Goal: Transaction & Acquisition: Purchase product/service

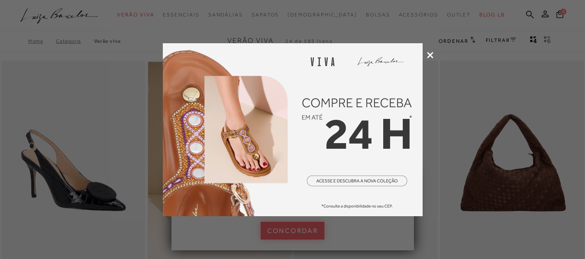
drag, startPoint x: 0, startPoint y: 0, endPoint x: 427, endPoint y: 53, distance: 430.5
click at [429, 53] on icon at bounding box center [430, 55] width 6 height 6
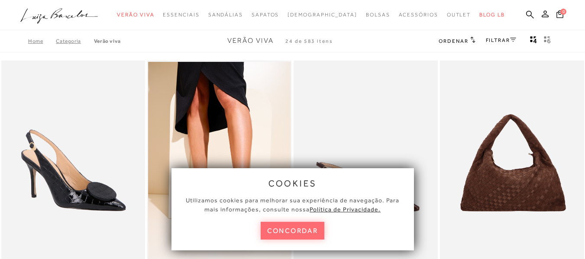
click at [280, 231] on button "concordar" at bounding box center [293, 231] width 64 height 18
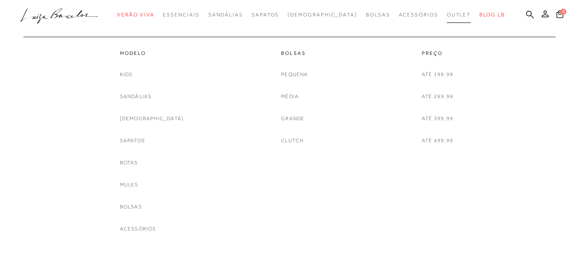
click at [447, 11] on link "Outlet" at bounding box center [459, 15] width 24 height 16
click at [139, 185] on link "Mules" at bounding box center [129, 184] width 19 height 9
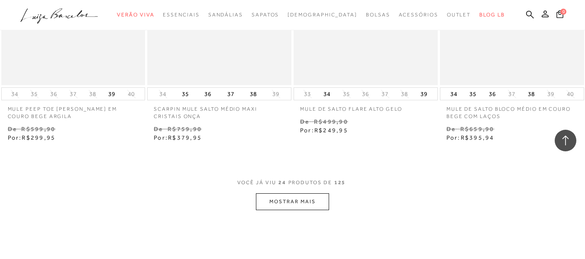
scroll to position [1645, 0]
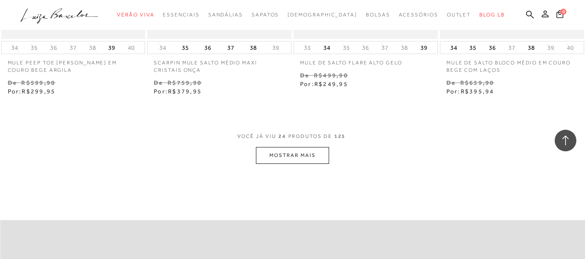
click at [303, 156] on button "MOSTRAR MAIS" at bounding box center [292, 155] width 73 height 17
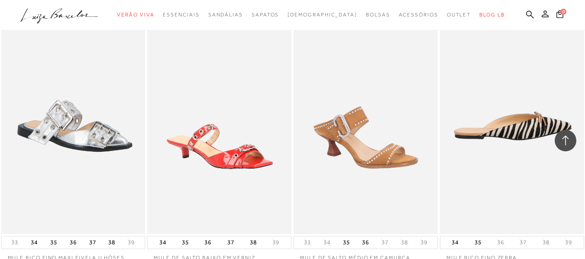
scroll to position [1775, 0]
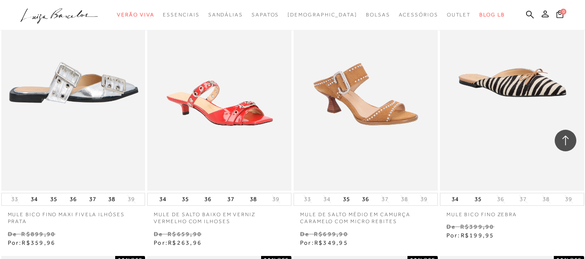
click at [75, 92] on img at bounding box center [73, 82] width 143 height 216
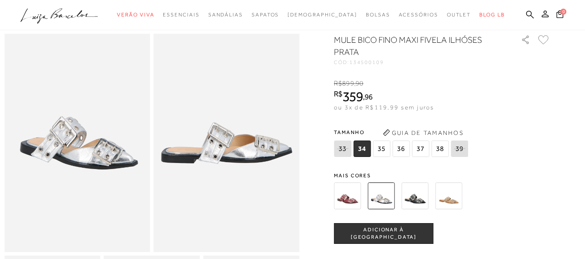
scroll to position [43, 0]
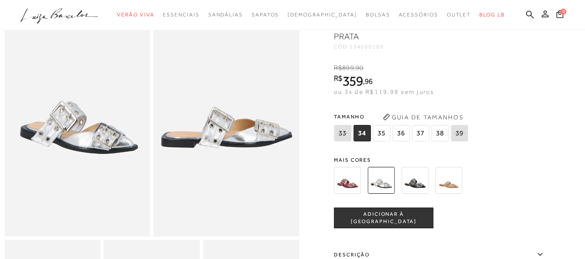
click at [442, 132] on span "38" at bounding box center [439, 133] width 17 height 16
click at [385, 215] on span "ADICIONAR À SACOLA" at bounding box center [383, 218] width 99 height 15
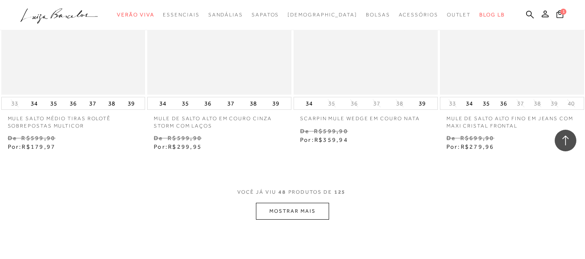
scroll to position [3333, 0]
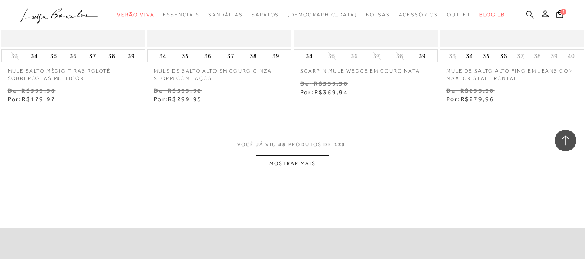
click at [304, 161] on button "MOSTRAR MAIS" at bounding box center [292, 163] width 73 height 17
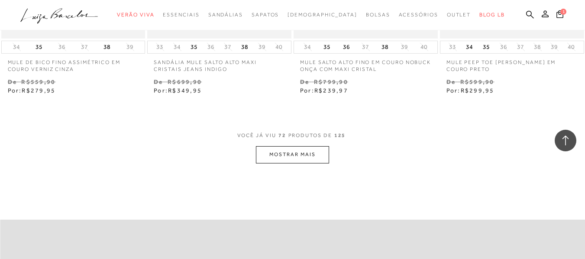
scroll to position [5064, 0]
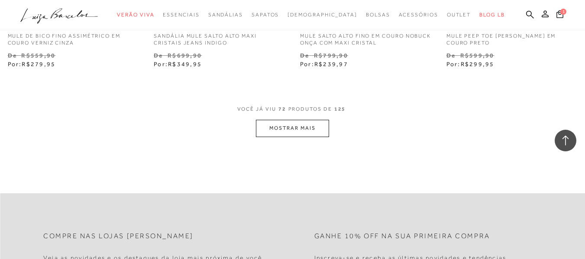
click at [291, 120] on button "MOSTRAR MAIS" at bounding box center [292, 128] width 73 height 17
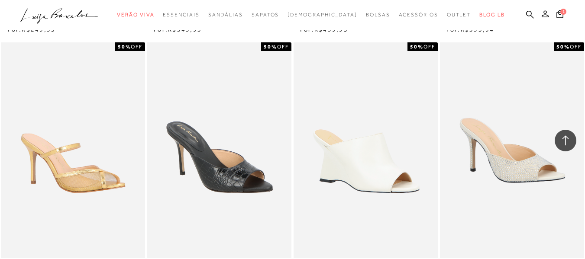
scroll to position [5670, 0]
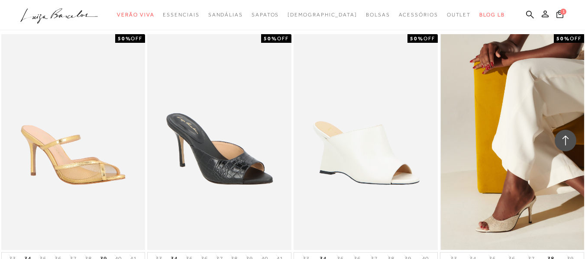
click at [498, 141] on img at bounding box center [512, 142] width 143 height 216
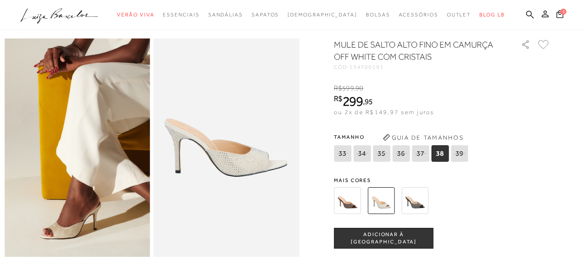
scroll to position [43, 0]
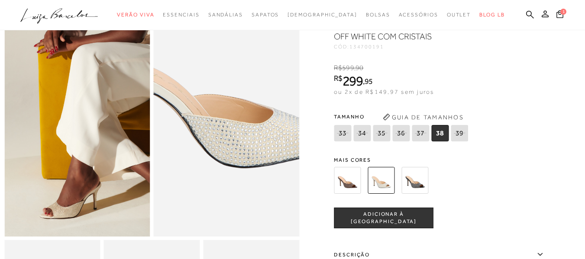
click at [230, 148] on img at bounding box center [223, 110] width 291 height 437
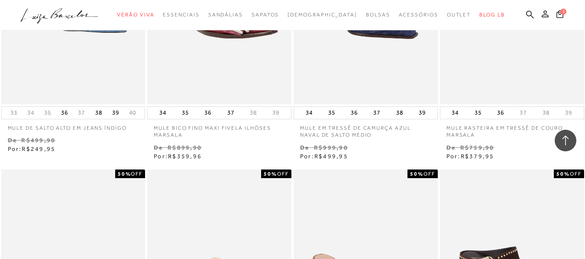
scroll to position [5670, 0]
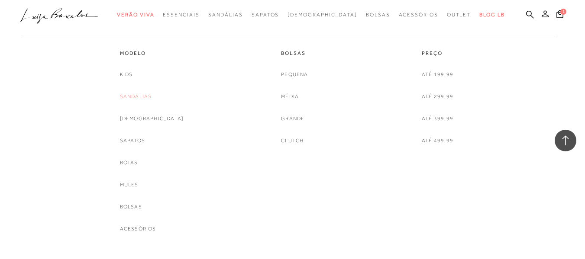
click at [149, 94] on link "Sandálias" at bounding box center [136, 96] width 32 height 9
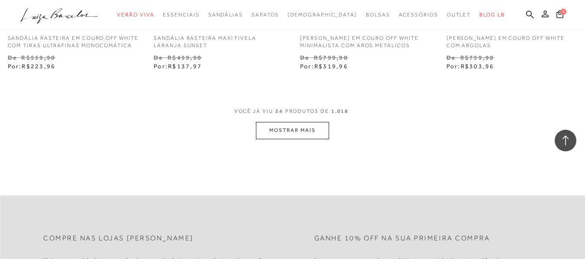
scroll to position [1688, 0]
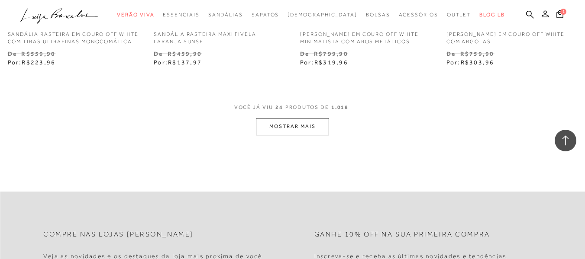
click at [293, 126] on button "MOSTRAR MAIS" at bounding box center [292, 126] width 73 height 17
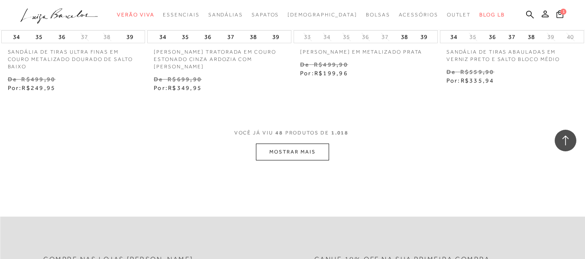
scroll to position [3376, 0]
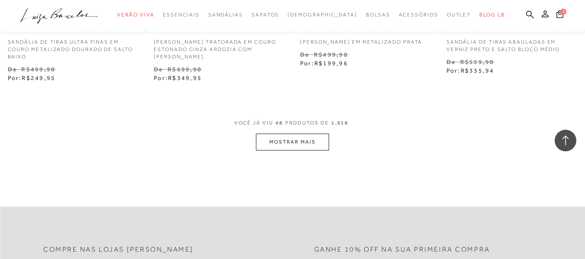
click at [277, 145] on button "MOSTRAR MAIS" at bounding box center [292, 142] width 73 height 17
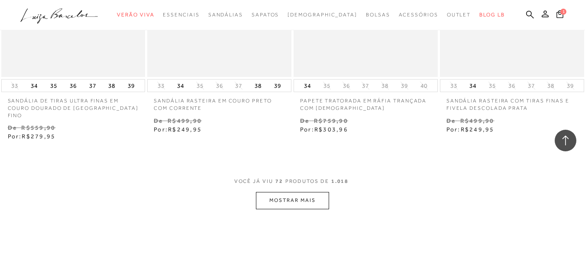
scroll to position [5064, 0]
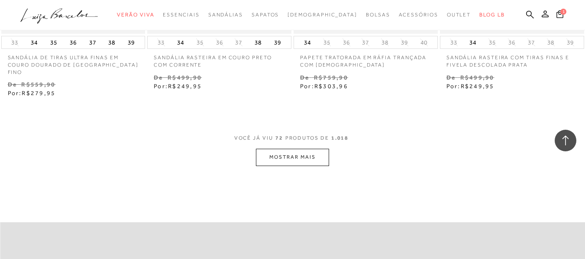
click at [293, 151] on button "MOSTRAR MAIS" at bounding box center [292, 157] width 73 height 17
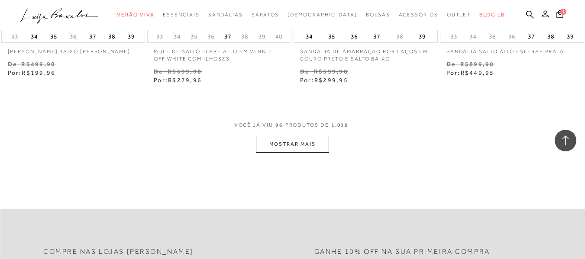
scroll to position [6796, 0]
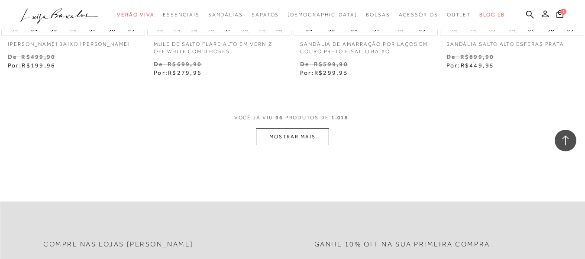
click at [306, 129] on button "MOSTRAR MAIS" at bounding box center [292, 137] width 73 height 17
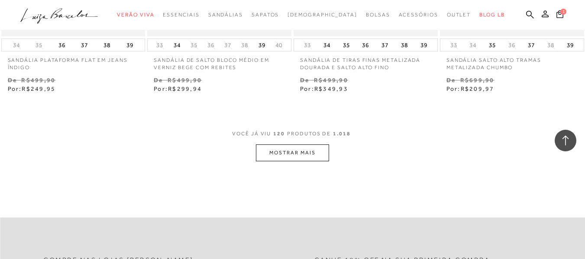
scroll to position [8484, 0]
click at [293, 144] on button "MOSTRAR MAIS" at bounding box center [292, 152] width 73 height 17
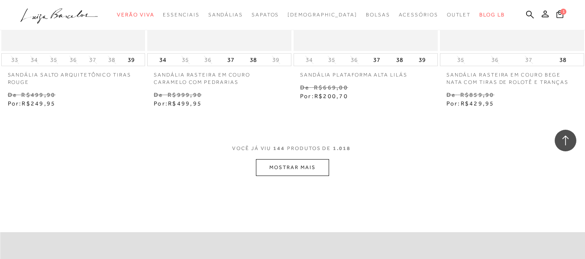
scroll to position [10172, 0]
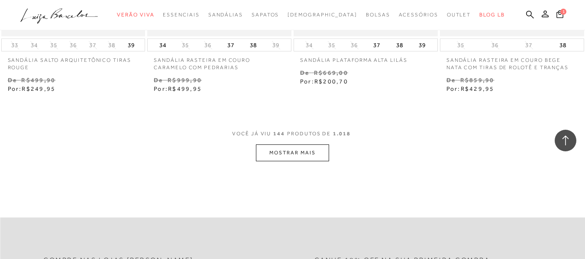
click at [299, 145] on button "MOSTRAR MAIS" at bounding box center [292, 153] width 73 height 17
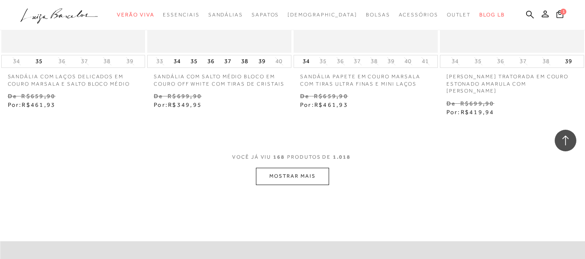
scroll to position [11860, 0]
click at [314, 167] on button "MOSTRAR MAIS" at bounding box center [292, 175] width 73 height 17
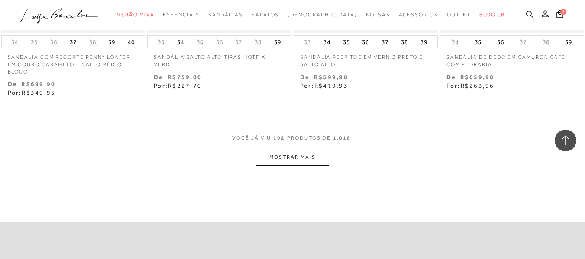
scroll to position [13591, 0]
click at [305, 147] on button "MOSTRAR MAIS" at bounding box center [292, 155] width 73 height 17
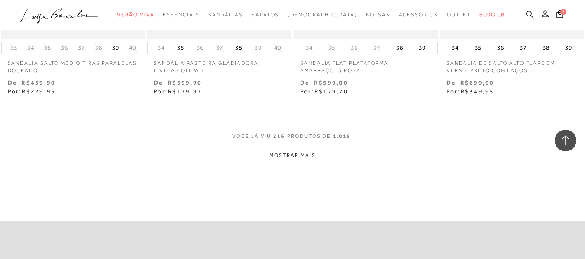
scroll to position [15323, 0]
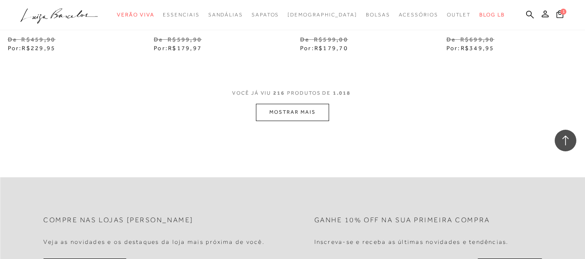
click at [311, 104] on button "MOSTRAR MAIS" at bounding box center [292, 112] width 73 height 17
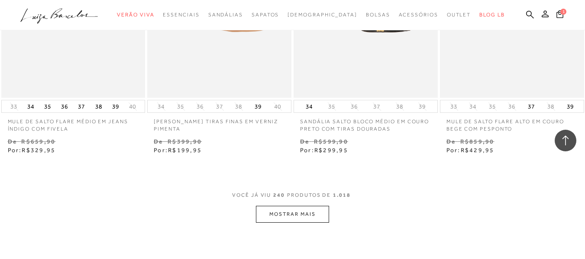
scroll to position [16968, 0]
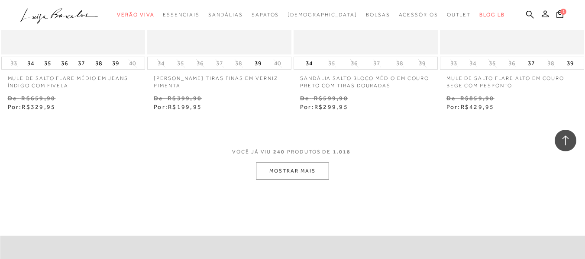
click at [300, 163] on button "MOSTRAR MAIS" at bounding box center [292, 171] width 73 height 17
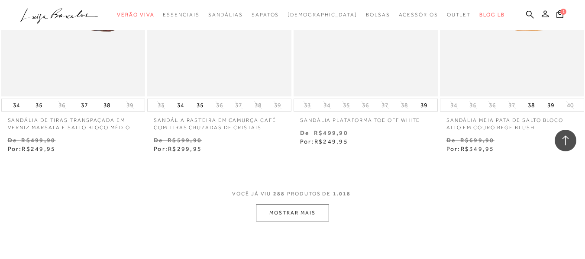
scroll to position [20387, 0]
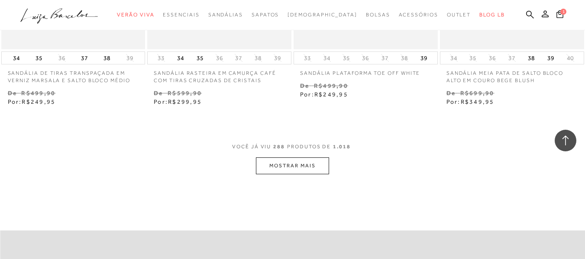
click at [300, 158] on button "MOSTRAR MAIS" at bounding box center [292, 166] width 73 height 17
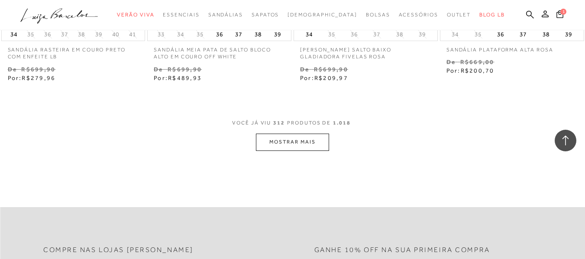
scroll to position [22118, 0]
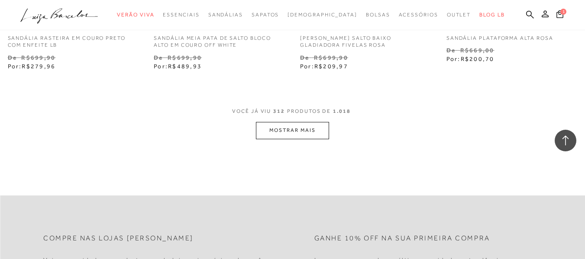
click at [306, 122] on button "MOSTRAR MAIS" at bounding box center [292, 130] width 73 height 17
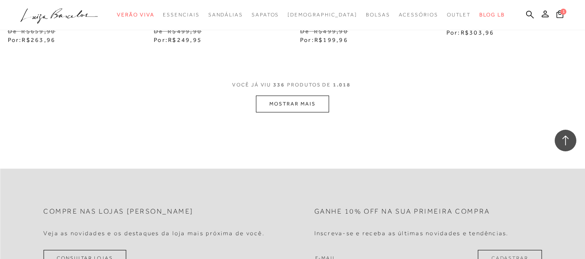
scroll to position [23850, 0]
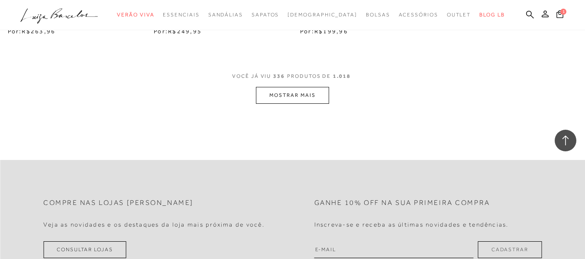
click at [300, 87] on button "MOSTRAR MAIS" at bounding box center [292, 95] width 73 height 17
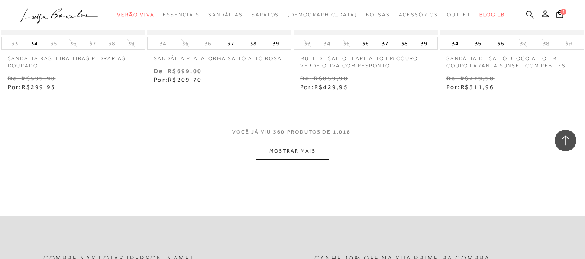
scroll to position [25538, 0]
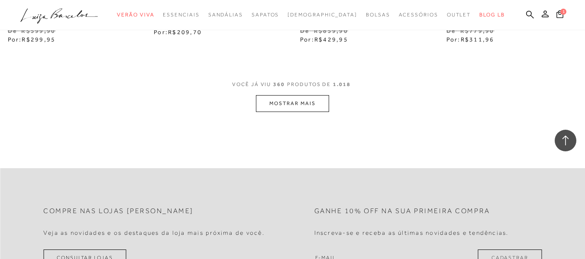
click at [292, 95] on button "MOSTRAR MAIS" at bounding box center [292, 103] width 73 height 17
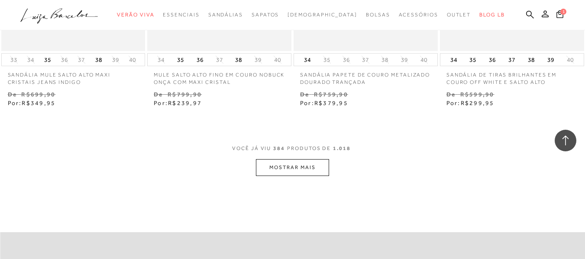
scroll to position [27183, 0]
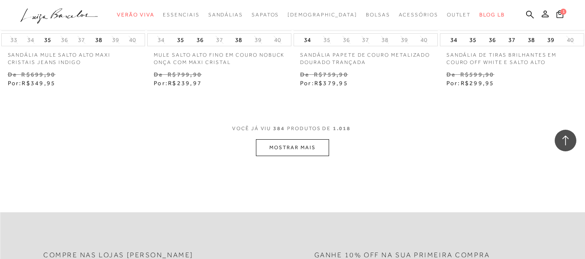
click at [290, 139] on button "MOSTRAR MAIS" at bounding box center [292, 147] width 73 height 17
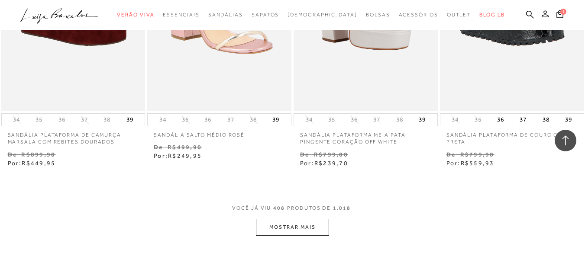
scroll to position [28871, 0]
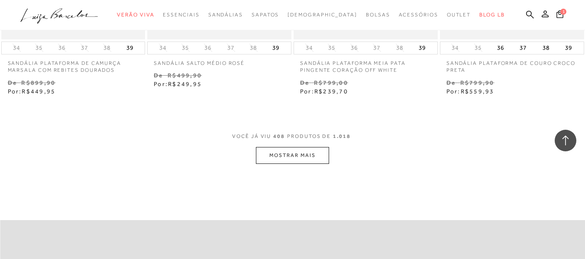
click at [291, 147] on button "MOSTRAR MAIS" at bounding box center [292, 155] width 73 height 17
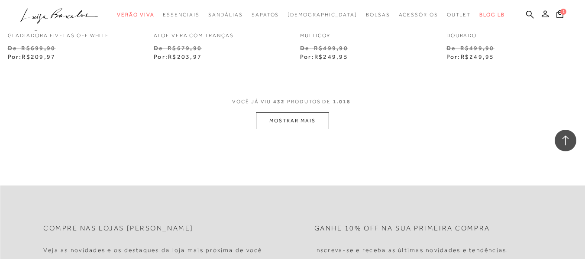
scroll to position [30602, 0]
click at [303, 112] on button "MOSTRAR MAIS" at bounding box center [292, 120] width 73 height 17
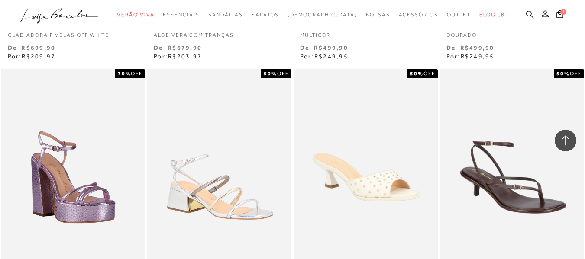
scroll to position [31122, 0]
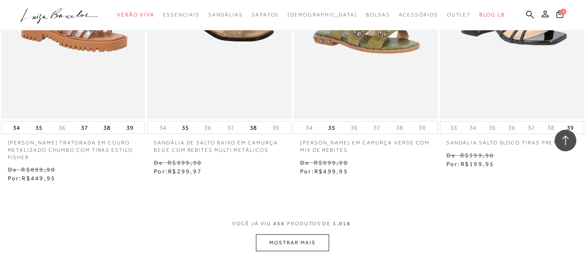
scroll to position [32247, 0]
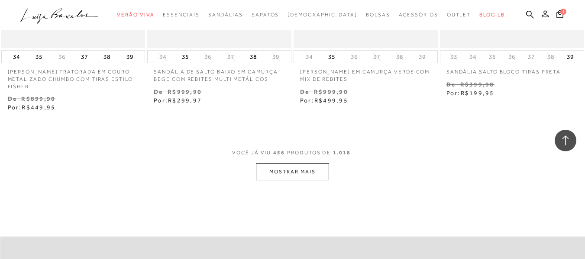
click at [299, 164] on button "MOSTRAR MAIS" at bounding box center [292, 172] width 73 height 17
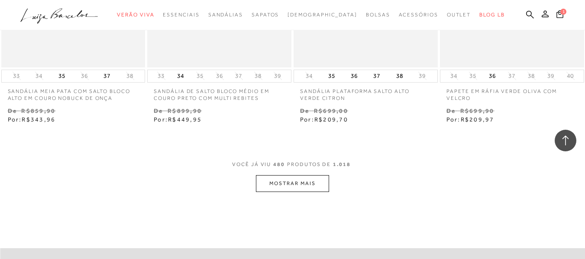
scroll to position [33935, 0]
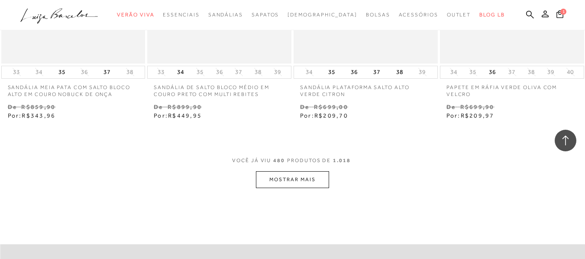
click at [289, 171] on button "MOSTRAR MAIS" at bounding box center [292, 179] width 73 height 17
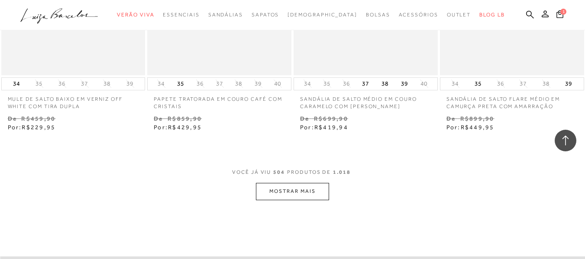
scroll to position [35666, 0]
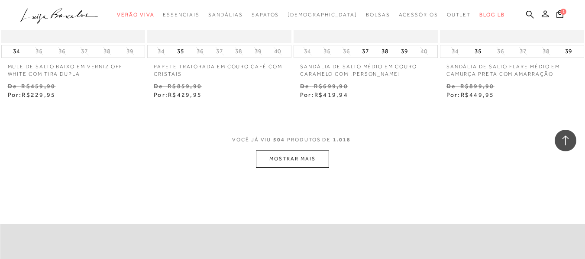
click at [304, 151] on button "MOSTRAR MAIS" at bounding box center [292, 159] width 73 height 17
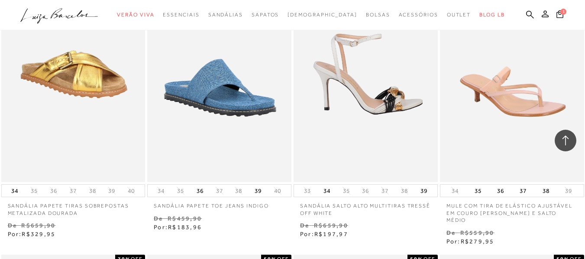
scroll to position [36662, 0]
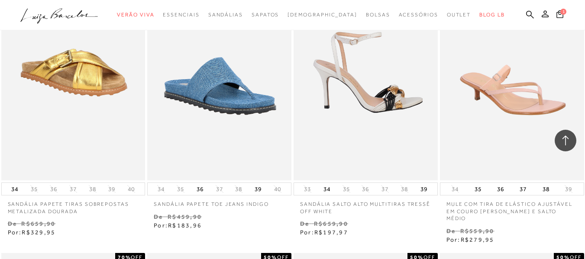
click at [379, 87] on img at bounding box center [365, 73] width 143 height 216
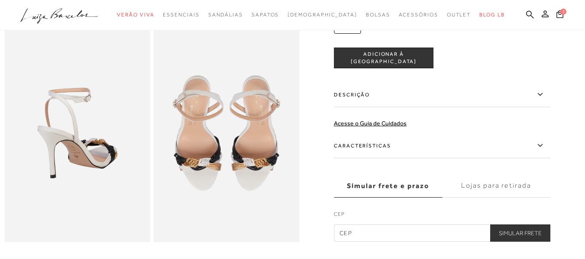
scroll to position [303, 0]
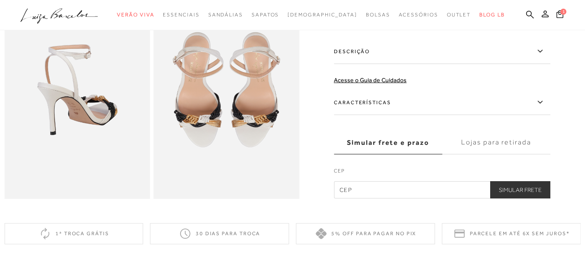
click at [543, 108] on icon at bounding box center [540, 102] width 10 height 11
click at [0, 0] on input "Características" at bounding box center [0, 0] width 0 height 0
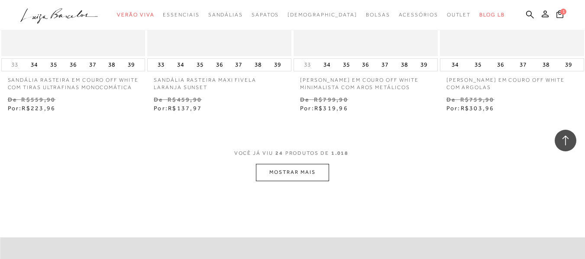
scroll to position [1645, 0]
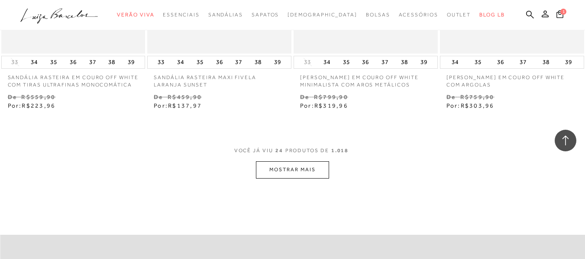
click at [300, 166] on button "MOSTRAR MAIS" at bounding box center [292, 169] width 73 height 17
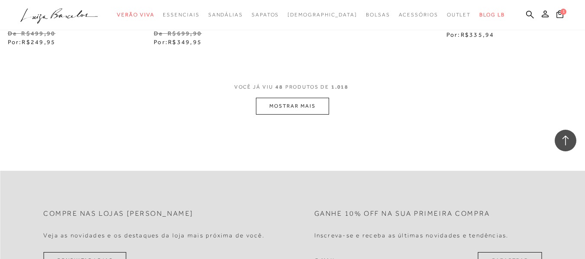
scroll to position [3419, 0]
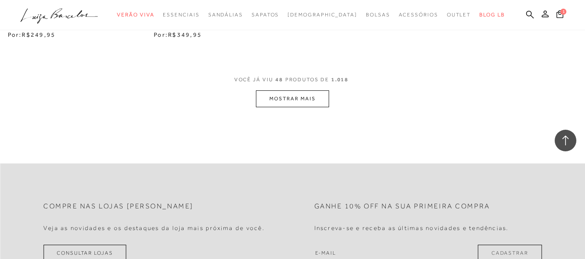
click at [313, 94] on button "MOSTRAR MAIS" at bounding box center [292, 98] width 73 height 17
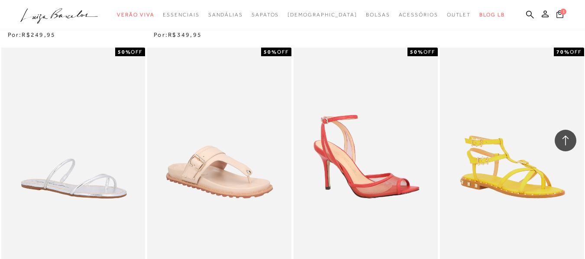
click at [560, 13] on span "1" at bounding box center [563, 12] width 6 height 6
